Goal: Find contact information: Find contact information

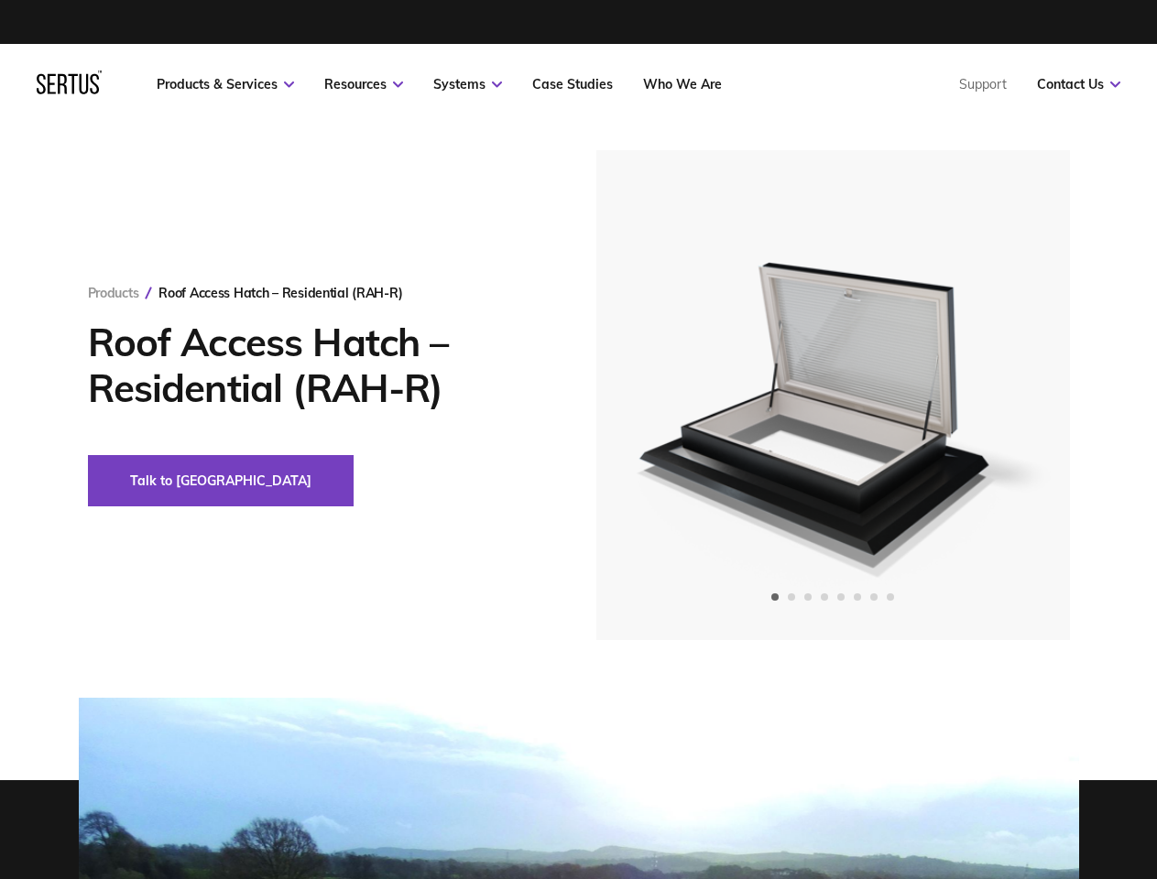
click at [364, 84] on link "Resources" at bounding box center [363, 84] width 79 height 16
click at [467, 84] on link "Systems" at bounding box center [467, 84] width 69 height 16
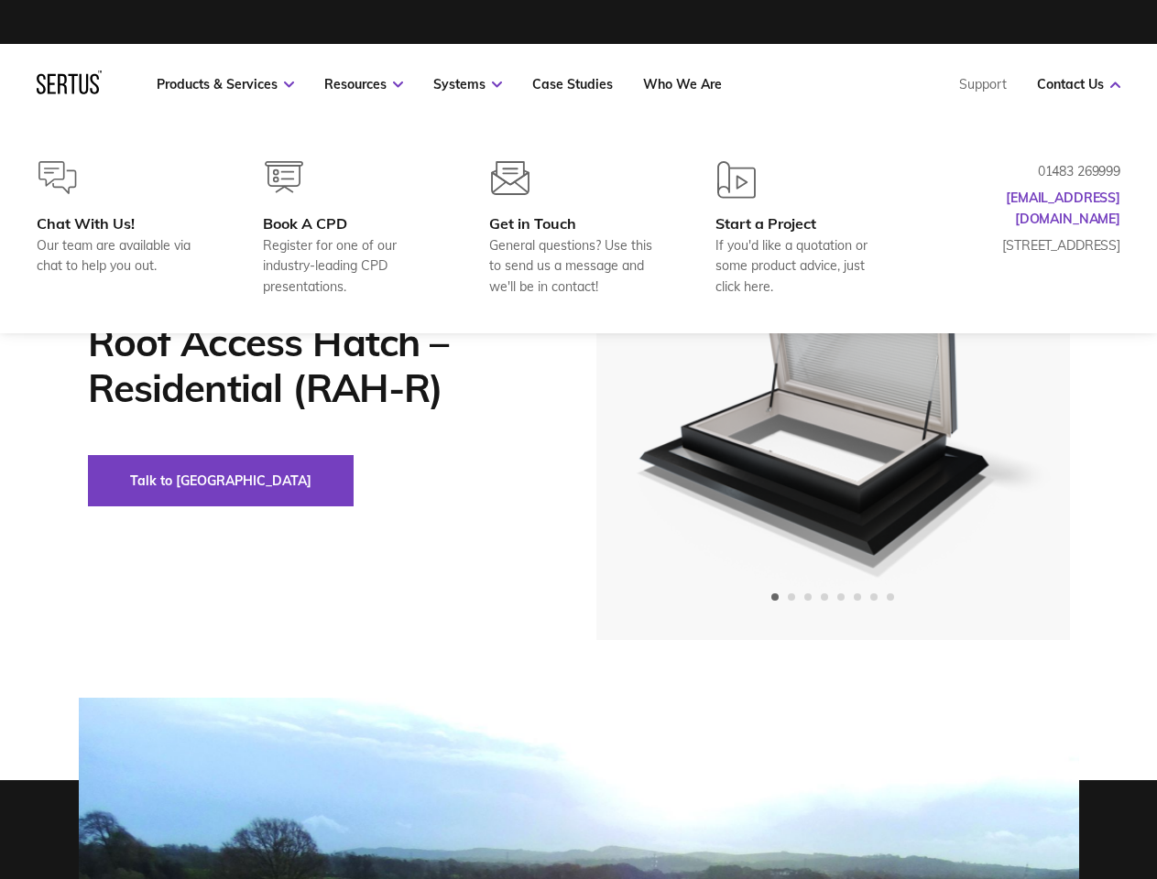
click at [1078, 84] on link "Contact Us" at bounding box center [1078, 84] width 83 height 16
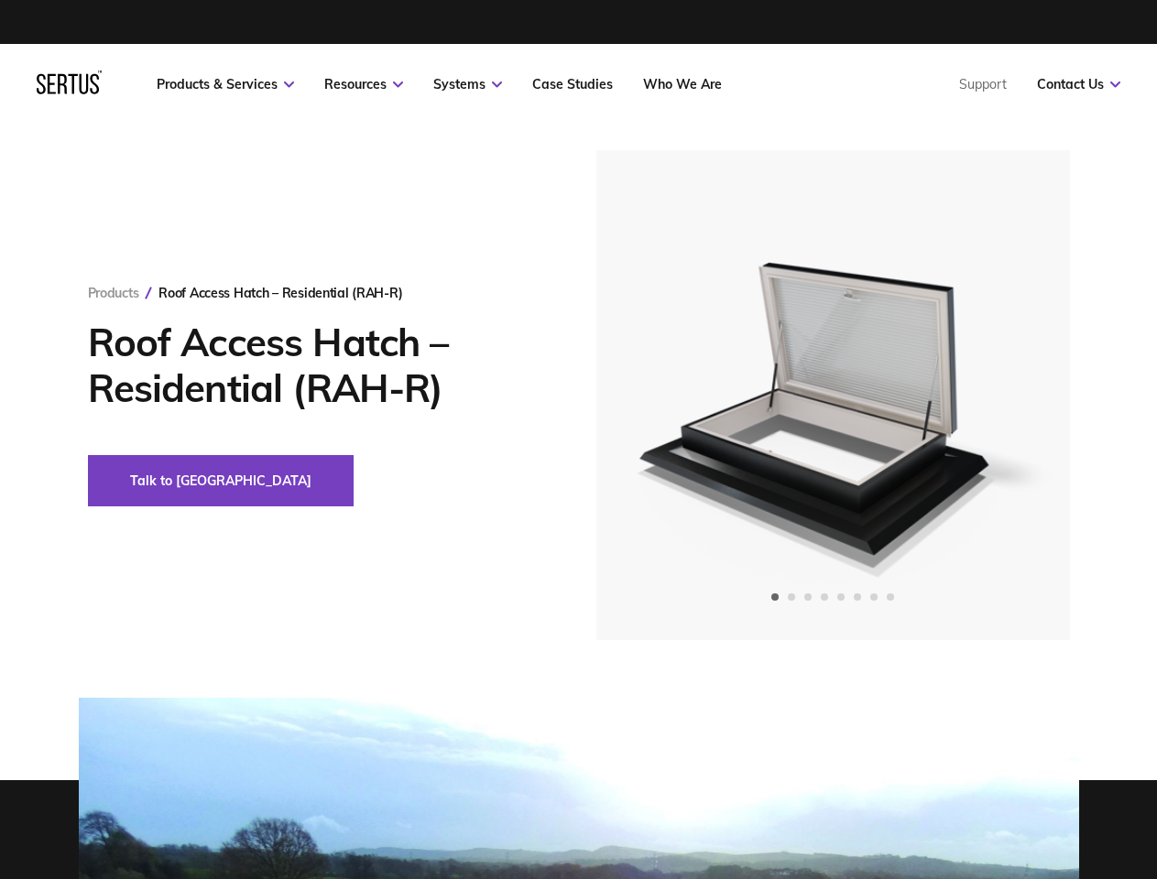
click at [280, 293] on div "Roof Access Hatch – Residential (RAH-R)" at bounding box center [280, 293] width 244 height 16
click at [159, 481] on button "Talk to [GEOGRAPHIC_DATA]" at bounding box center [221, 480] width 266 height 51
click at [832, 395] on img at bounding box center [832, 395] width 450 height 490
click at [661, 396] on icon "Previous slide" at bounding box center [662, 396] width 10 height 0
click at [1005, 396] on icon "Next slide" at bounding box center [1003, 396] width 10 height 0
